Goal: Information Seeking & Learning: Learn about a topic

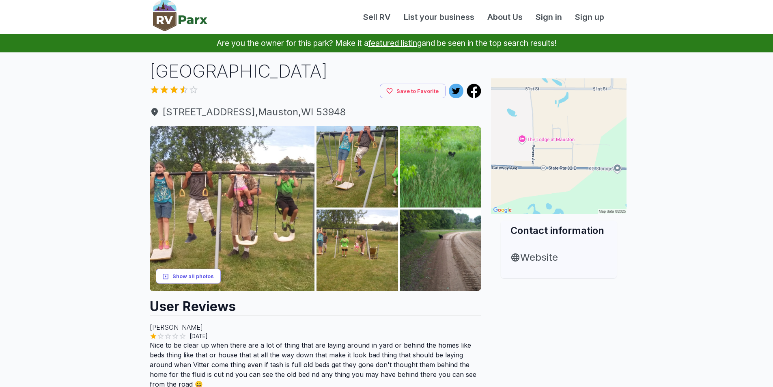
click at [196, 274] on button "Show all photos" at bounding box center [188, 276] width 65 height 15
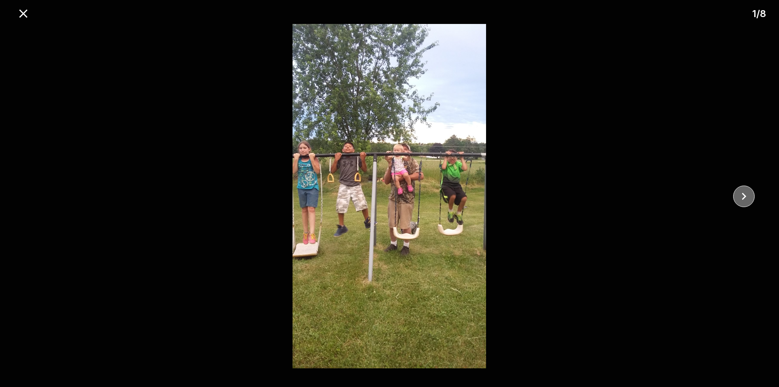
click at [744, 199] on icon "close" at bounding box center [744, 196] width 14 height 14
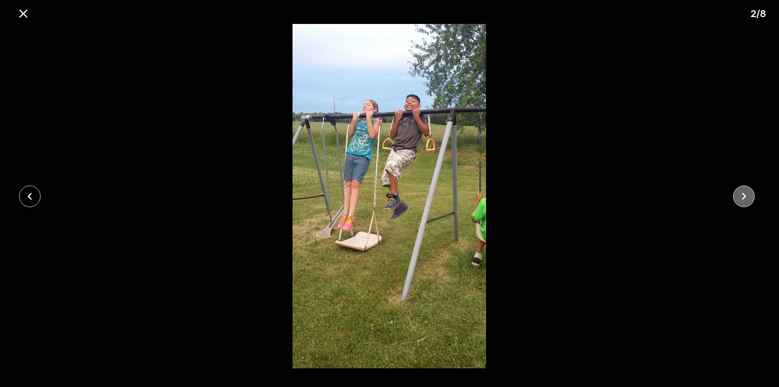
click at [745, 199] on icon "close" at bounding box center [744, 196] width 14 height 14
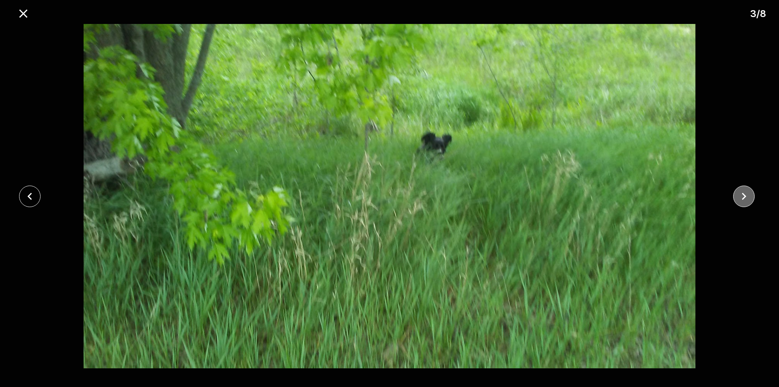
click at [745, 199] on icon "close" at bounding box center [744, 196] width 14 height 14
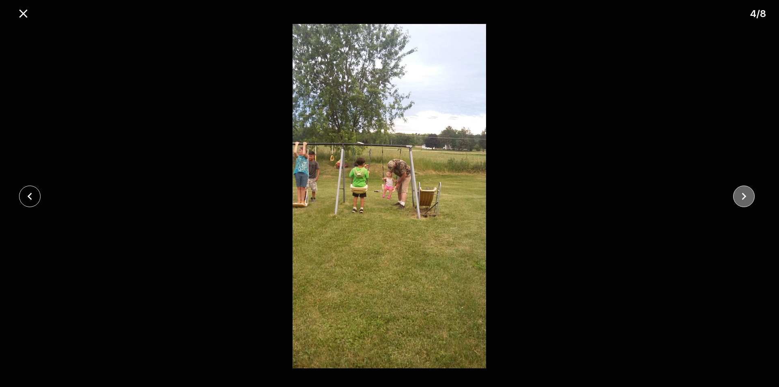
click at [745, 199] on icon "close" at bounding box center [744, 196] width 14 height 14
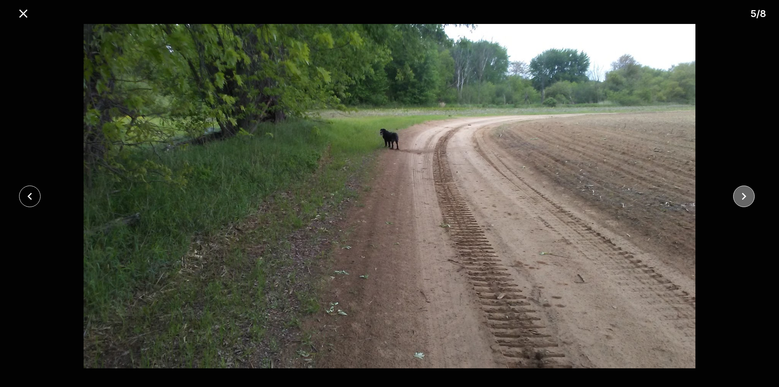
click at [745, 199] on icon "close" at bounding box center [744, 196] width 14 height 14
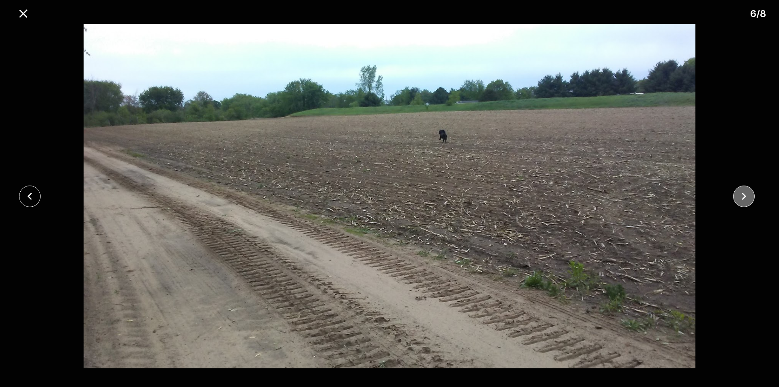
click at [743, 199] on icon "close" at bounding box center [744, 195] width 4 height 7
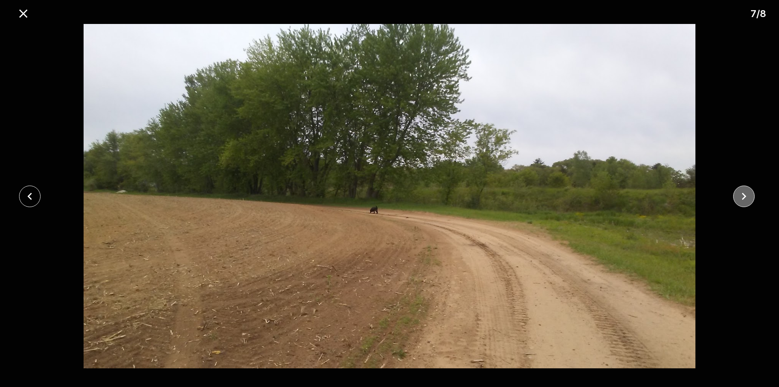
click at [741, 199] on icon "close" at bounding box center [744, 196] width 14 height 14
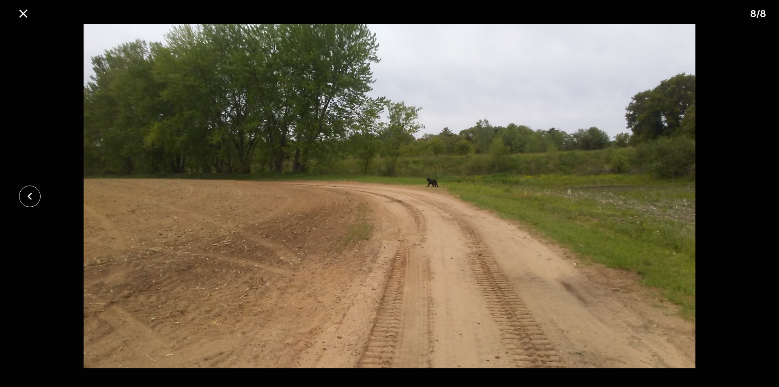
click at [741, 199] on div at bounding box center [389, 196] width 779 height 344
click at [24, 18] on icon "close" at bounding box center [23, 13] width 14 height 14
